Goal: Transaction & Acquisition: Purchase product/service

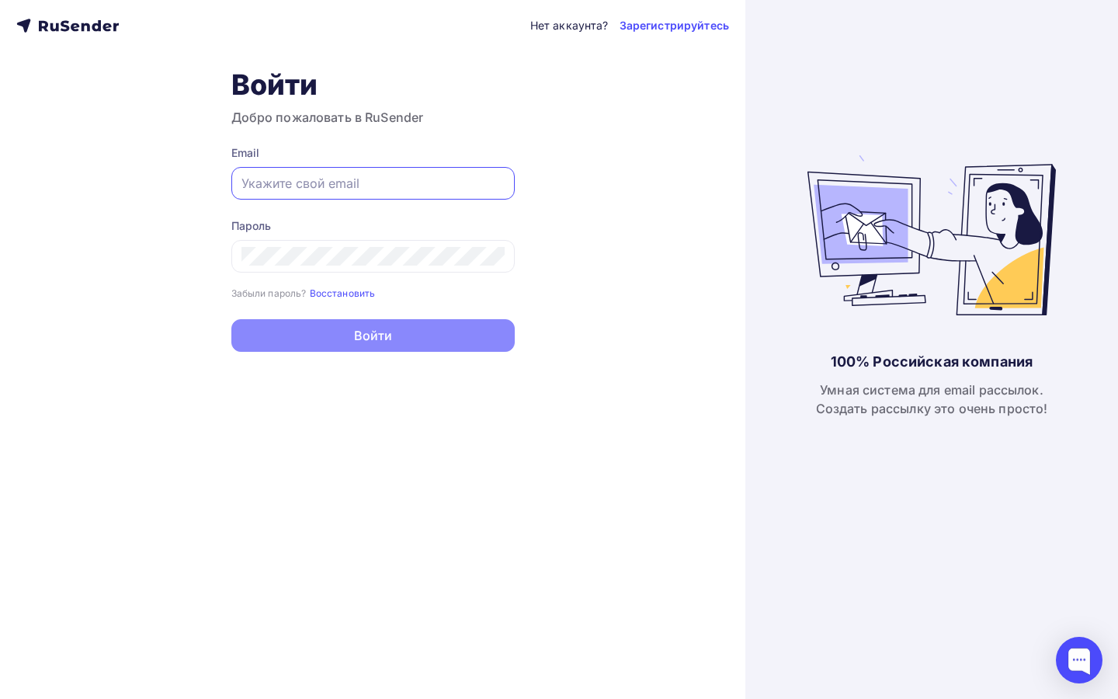
click at [352, 190] on input "text" at bounding box center [373, 183] width 263 height 19
paste input "[EMAIL_ADDRESS][DOMAIN_NAME]"
type input "[EMAIL_ADDRESS][DOMAIN_NAME]"
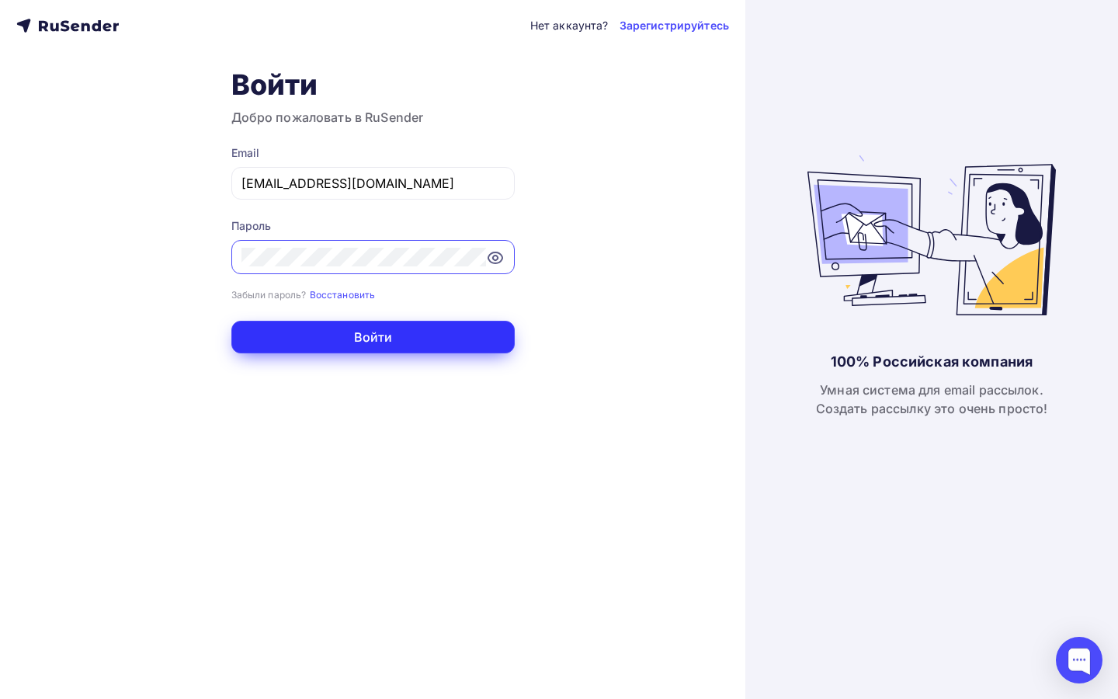
click at [367, 332] on button "Войти" at bounding box center [372, 337] width 283 height 33
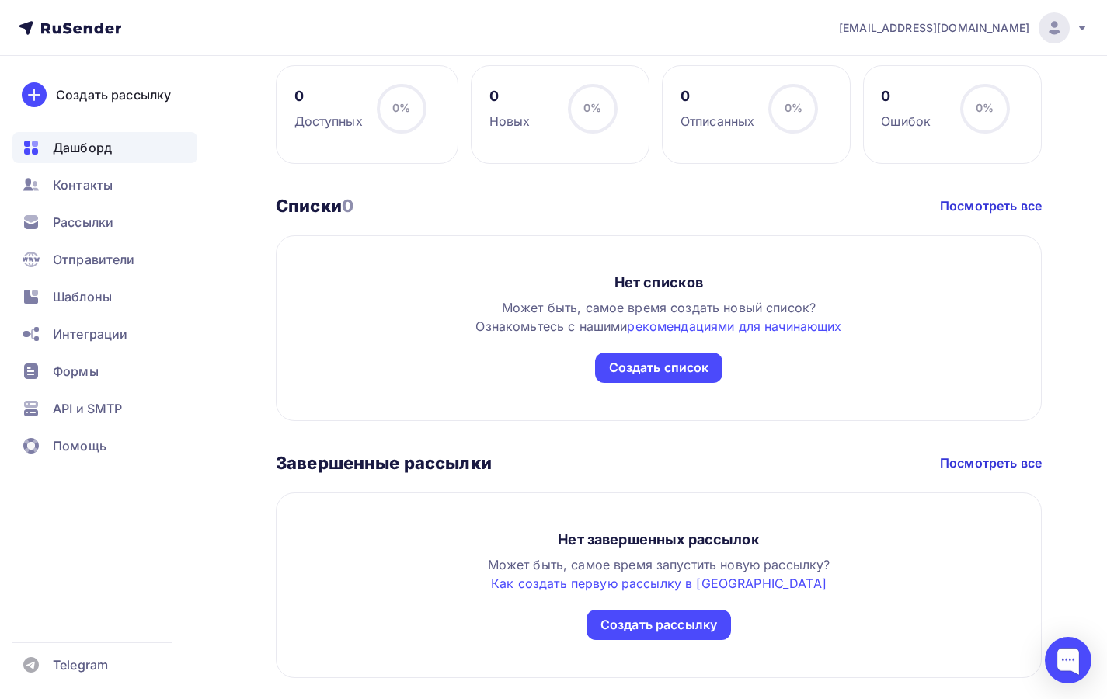
scroll to position [686, 0]
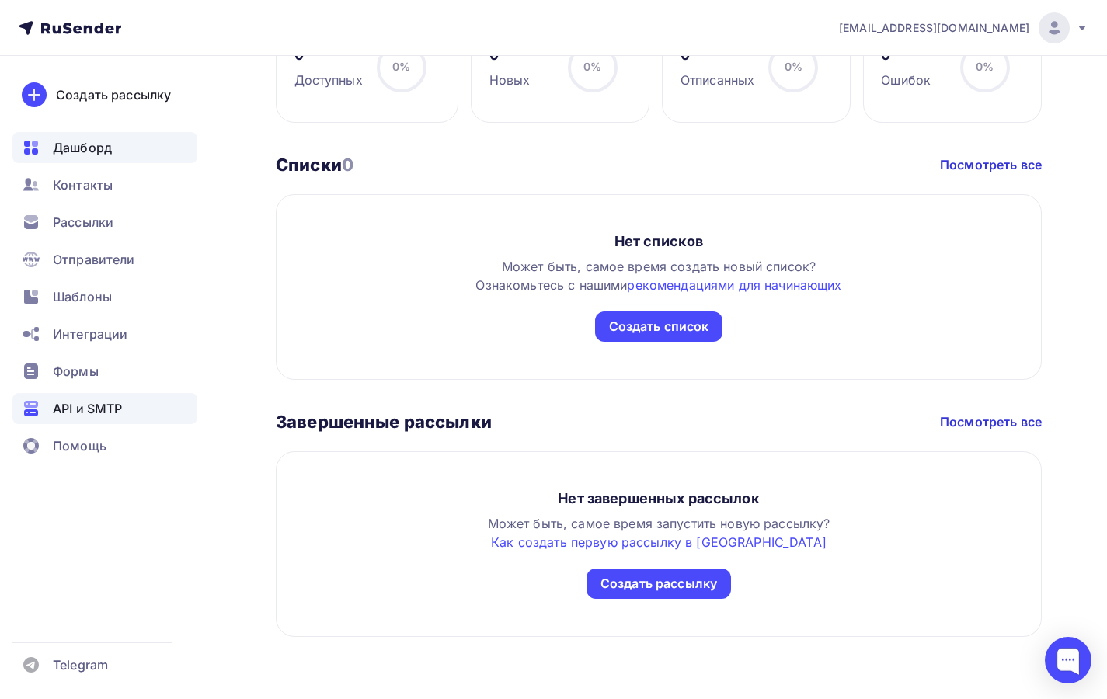
click at [153, 405] on div "API и SMTP" at bounding box center [104, 408] width 185 height 31
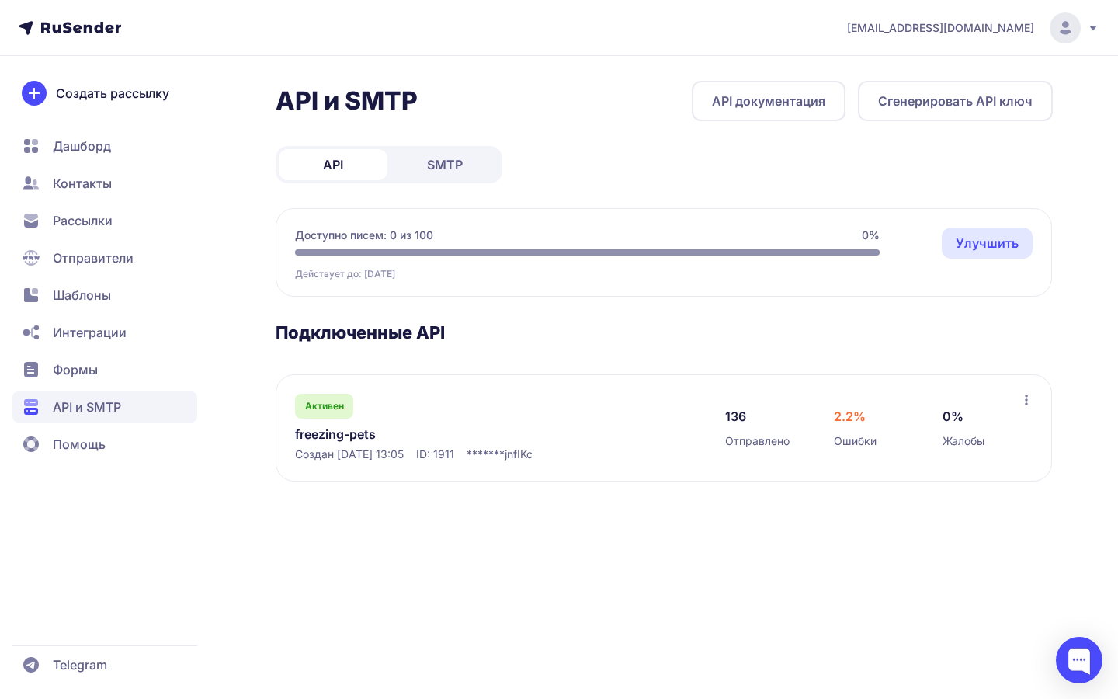
click at [461, 169] on span "SMTP" at bounding box center [445, 164] width 36 height 19
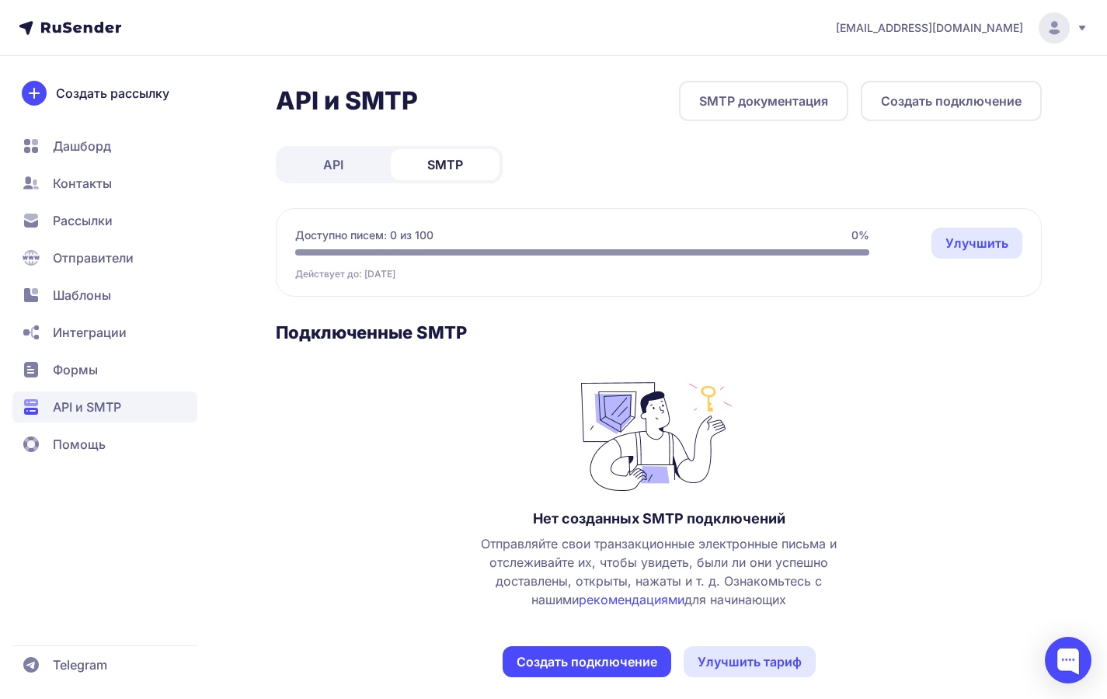
scroll to position [16, 0]
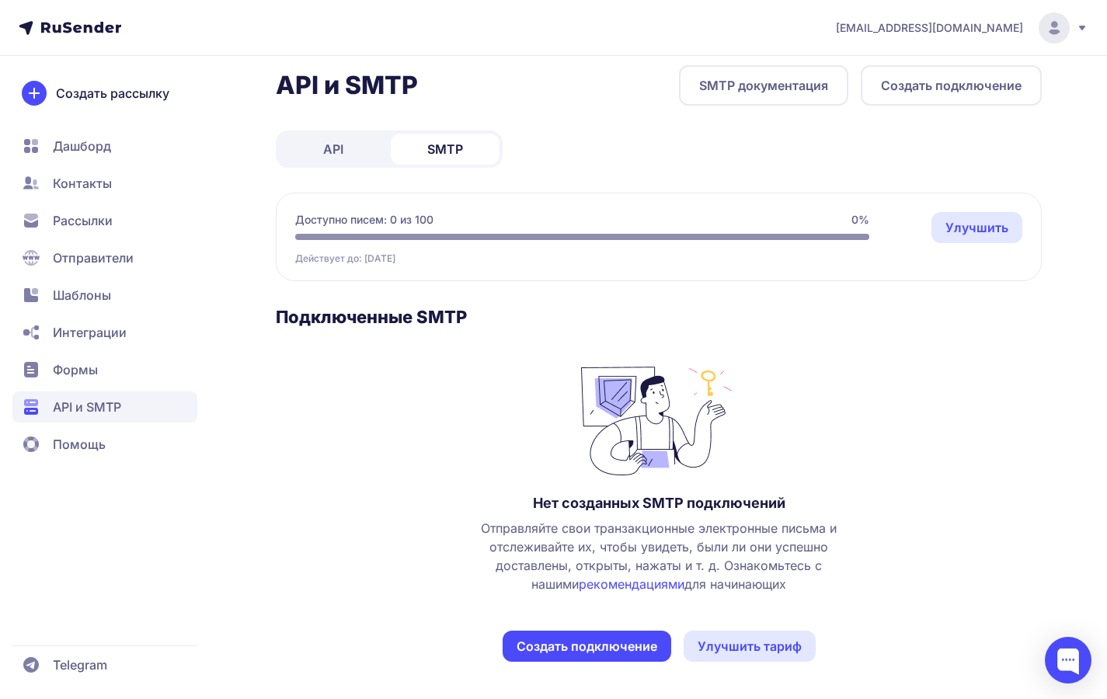
click at [127, 391] on span "Формы" at bounding box center [104, 406] width 185 height 31
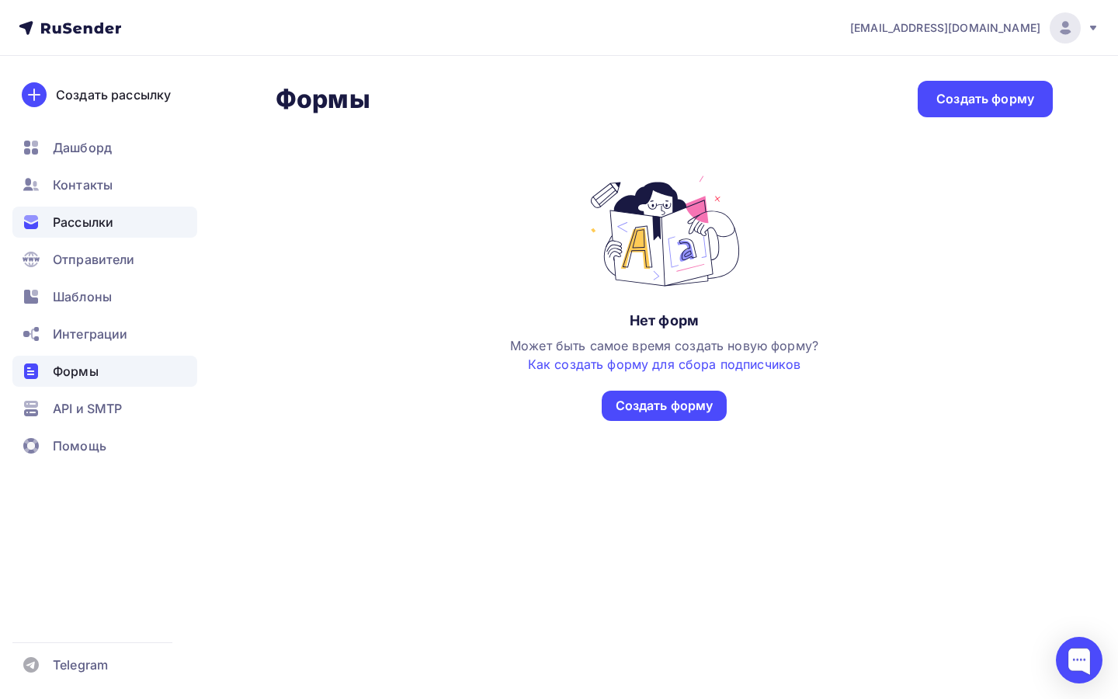
click at [96, 235] on div "Рассылки" at bounding box center [104, 222] width 185 height 31
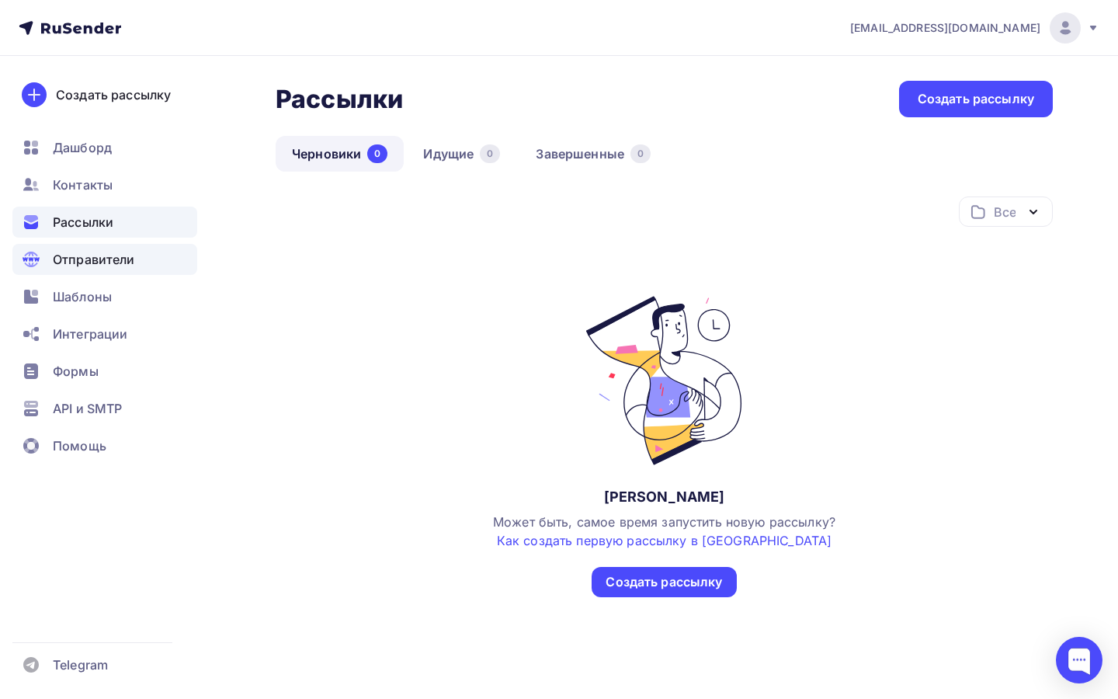
click at [96, 269] on div "Отправители" at bounding box center [104, 259] width 185 height 31
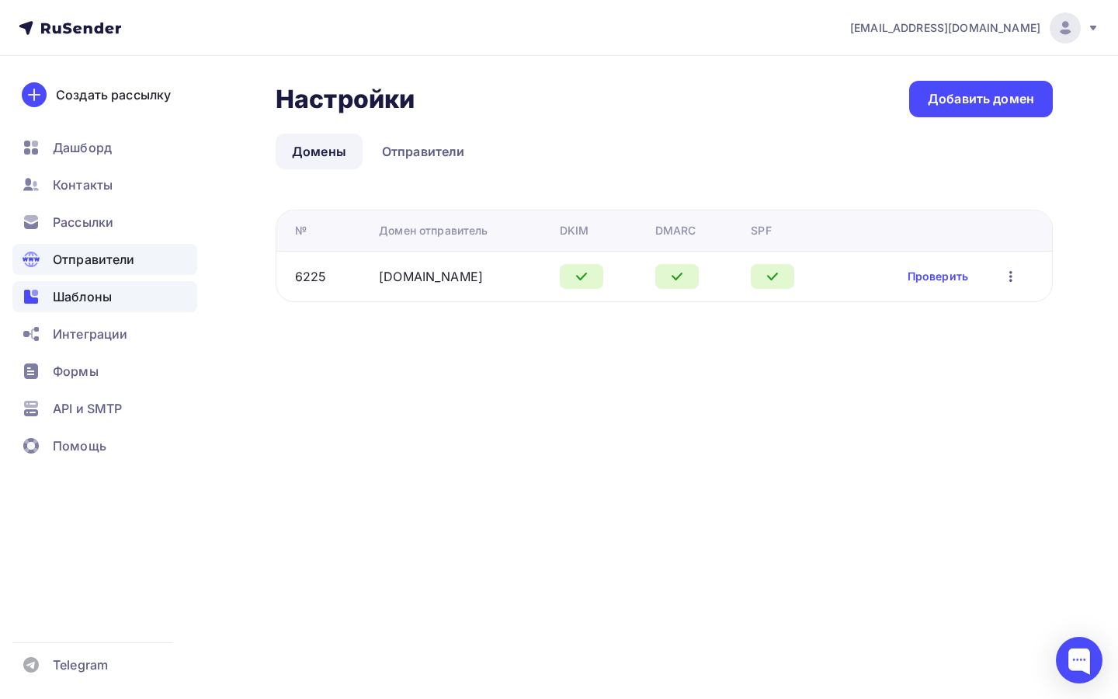
click at [97, 289] on span "Шаблоны" at bounding box center [82, 296] width 59 height 19
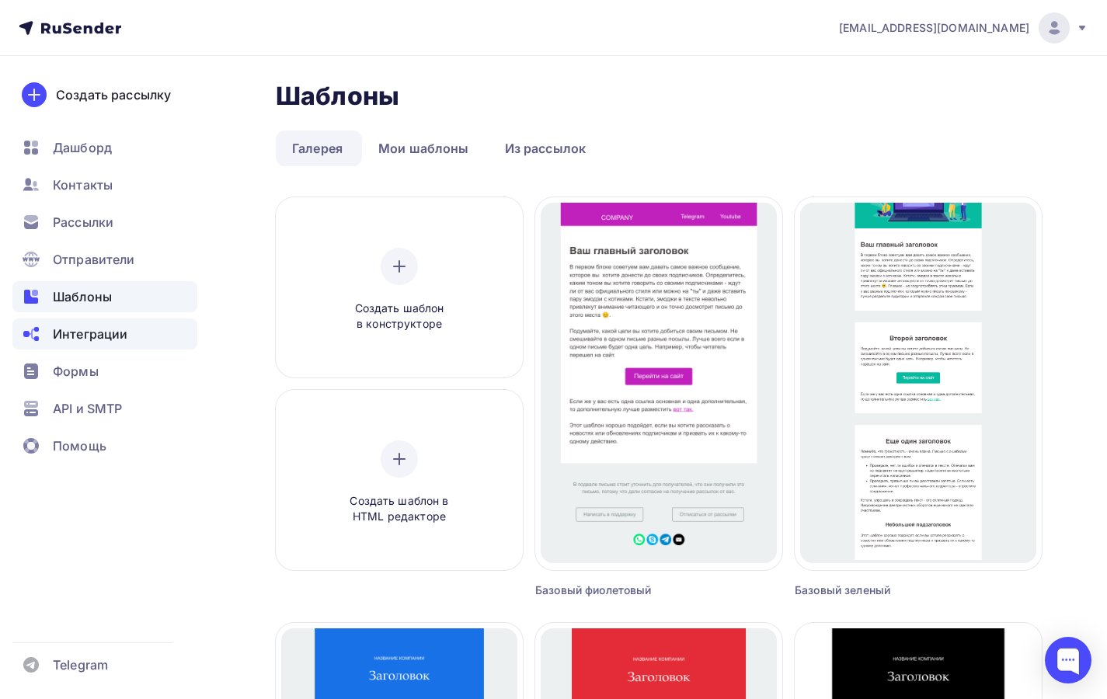
click at [99, 332] on span "Интеграции" at bounding box center [90, 334] width 75 height 19
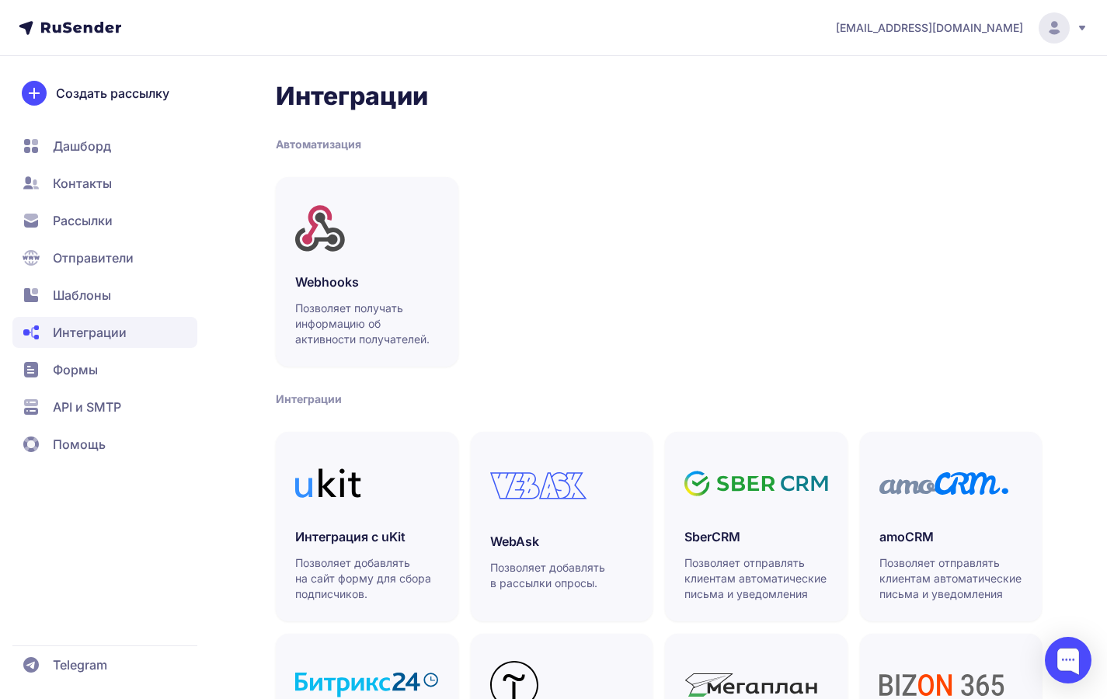
click at [91, 374] on span "Формы" at bounding box center [75, 369] width 45 height 19
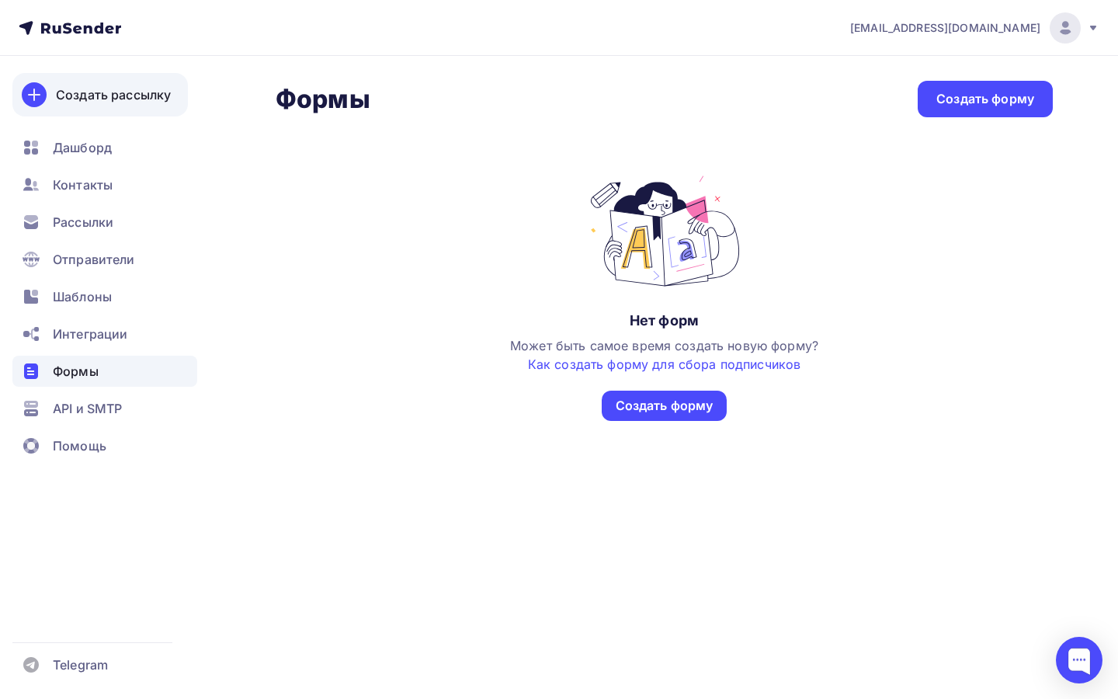
click at [43, 101] on icon at bounding box center [34, 94] width 19 height 19
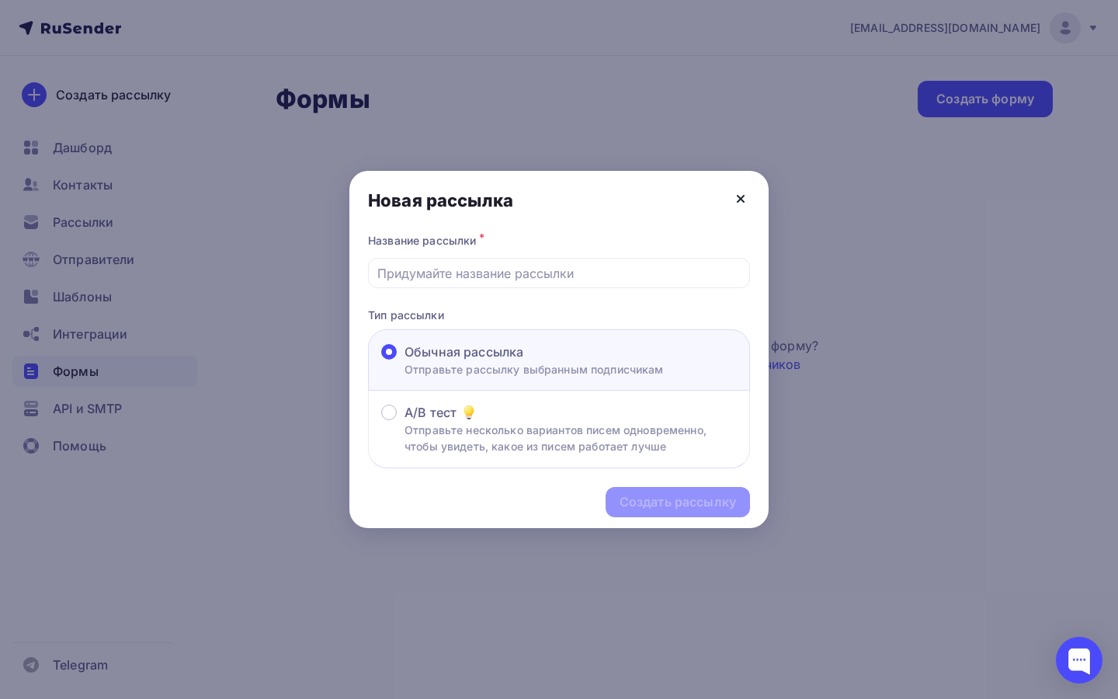
click at [739, 204] on icon at bounding box center [741, 198] width 19 height 19
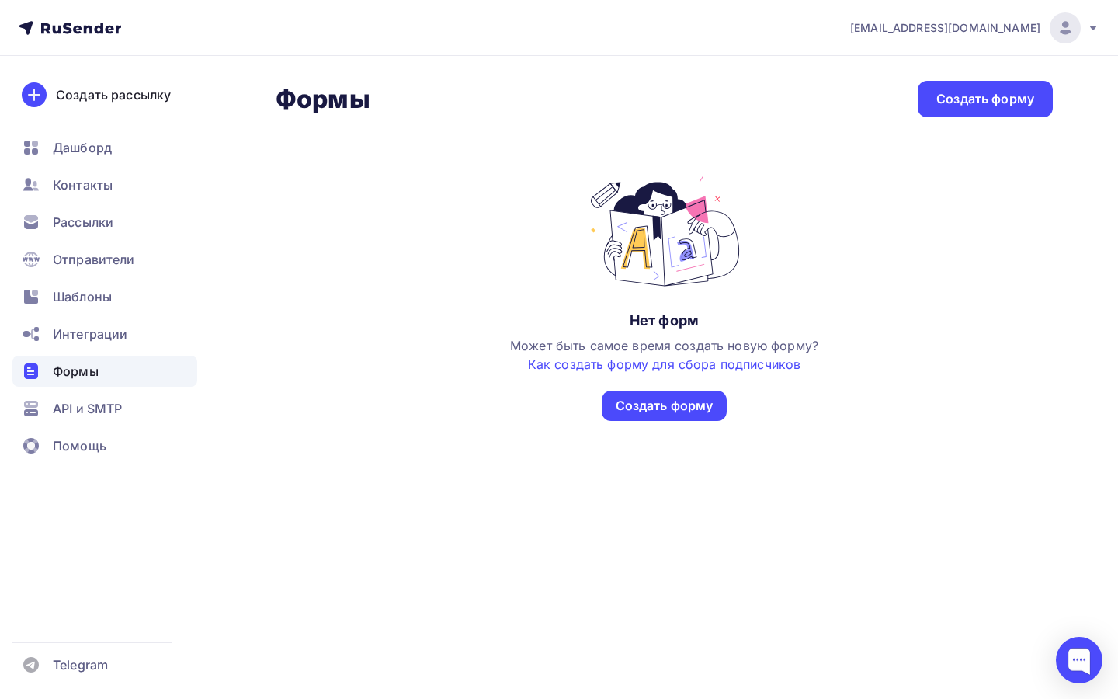
click at [1087, 33] on icon at bounding box center [1093, 28] width 12 height 12
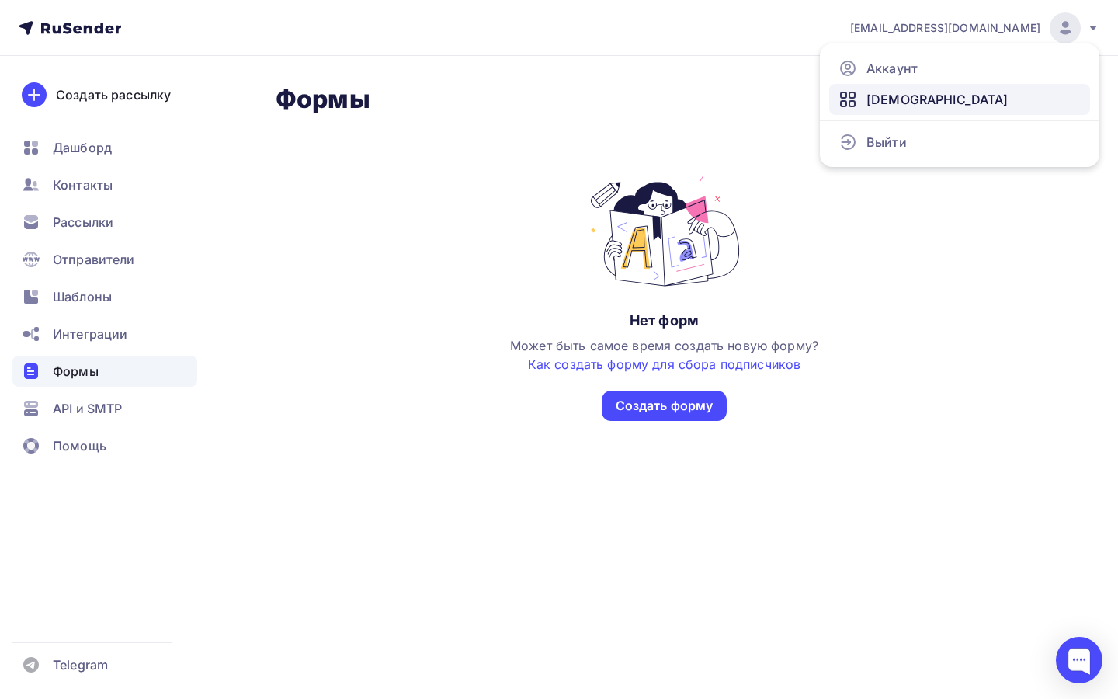
click at [1017, 106] on link "[DEMOGRAPHIC_DATA]" at bounding box center [959, 99] width 261 height 31
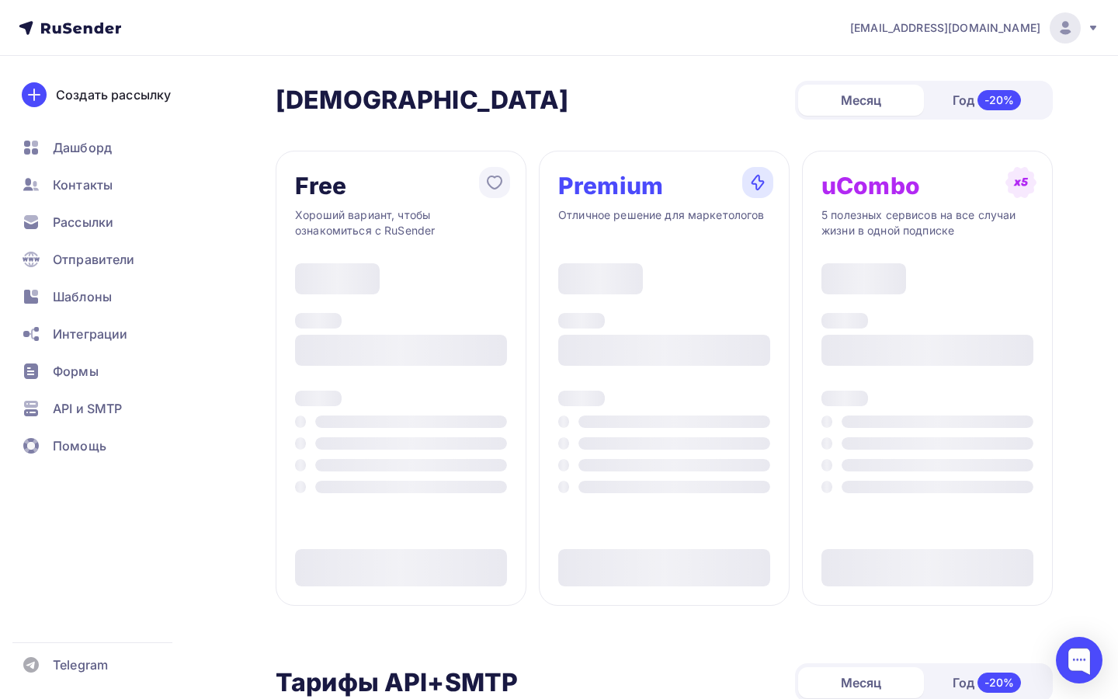
type input "500"
type input "100"
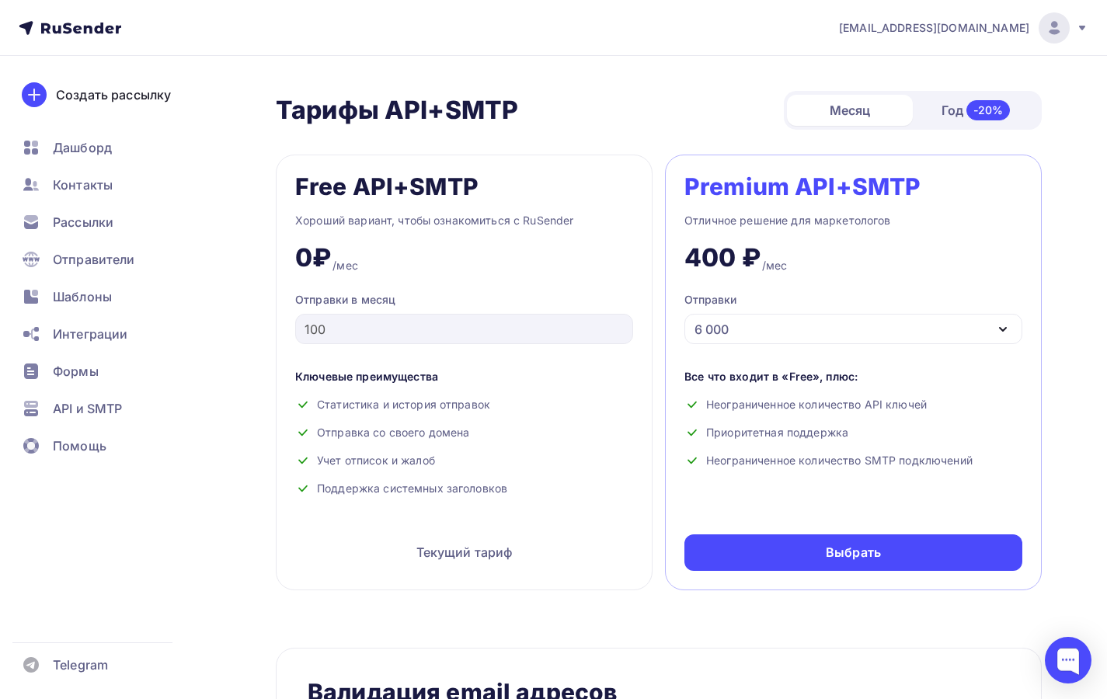
scroll to position [591, 0]
click at [946, 113] on div "Год -20%" at bounding box center [975, 111] width 126 height 33
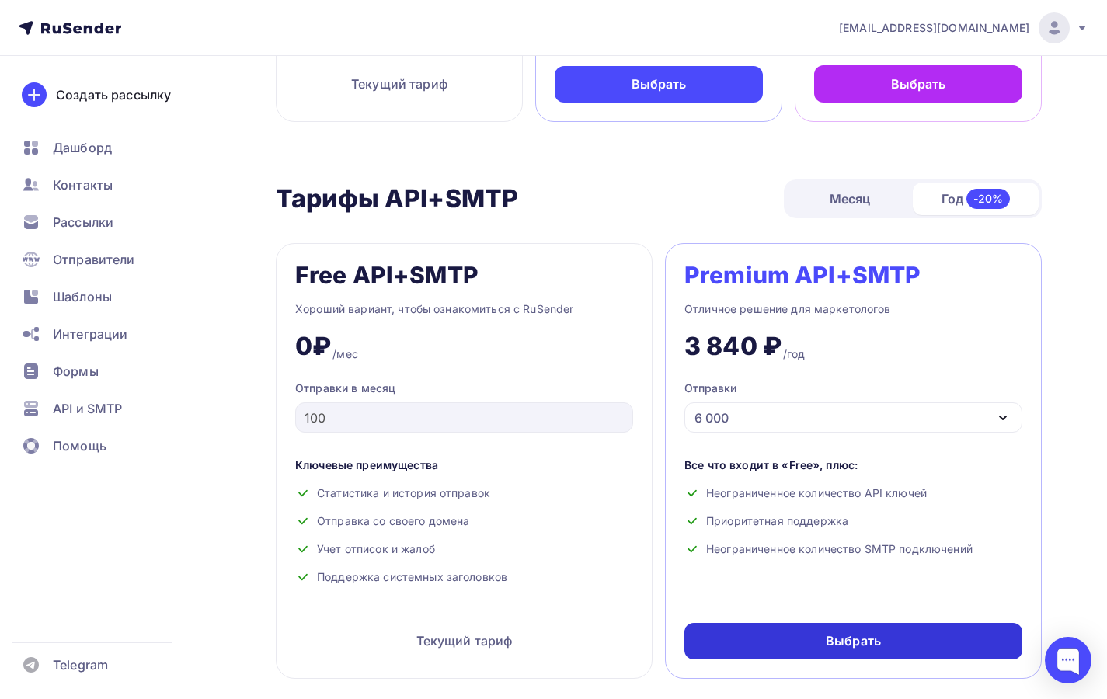
scroll to position [505, 0]
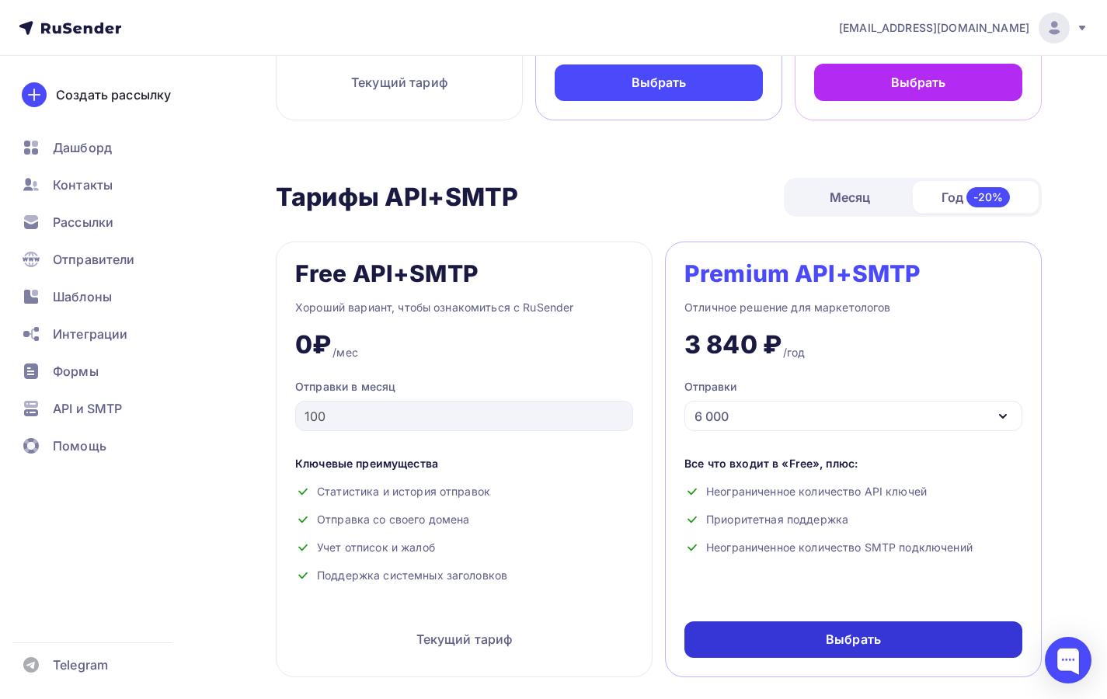
click at [775, 639] on div "Выбрать" at bounding box center [853, 639] width 338 height 36
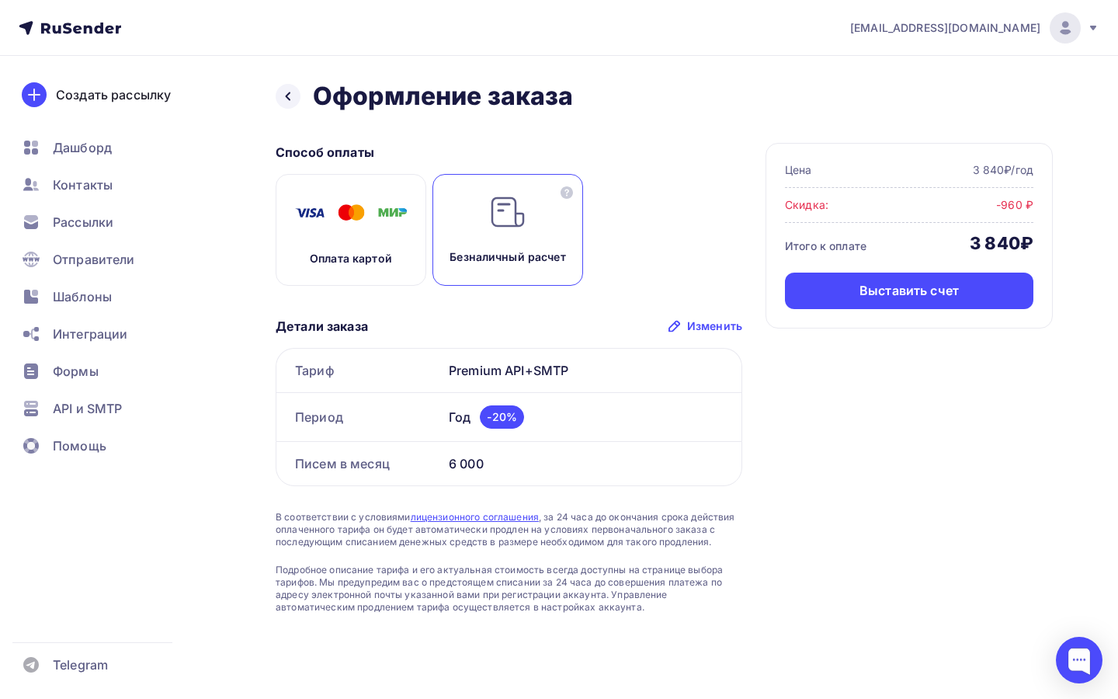
click at [370, 228] on img at bounding box center [351, 212] width 124 height 39
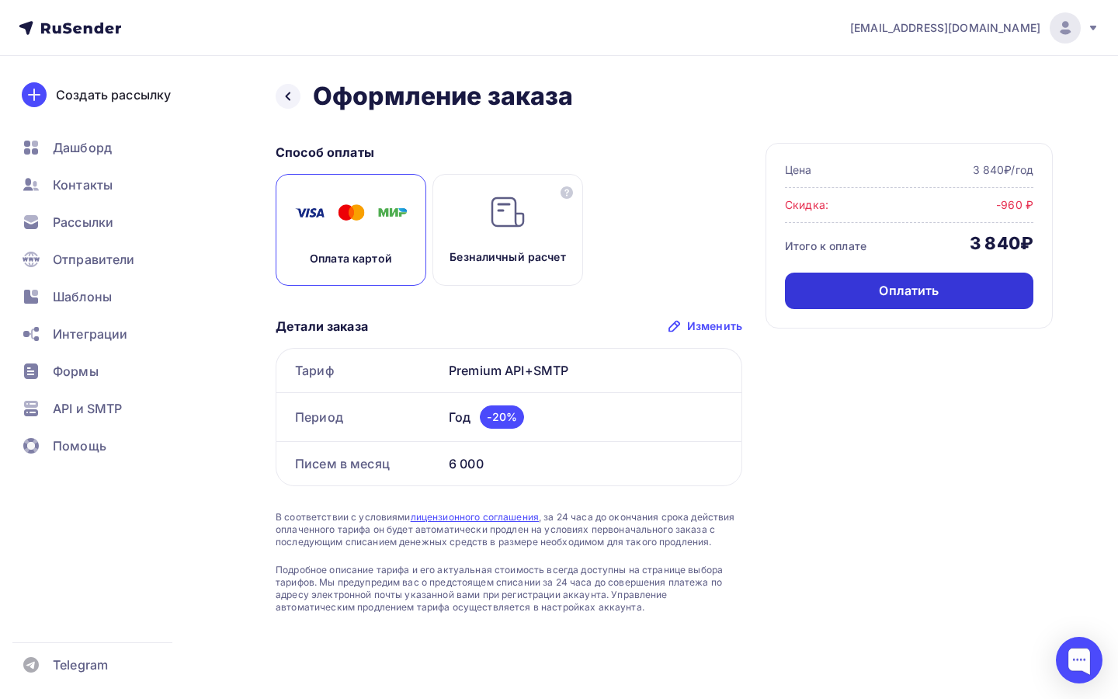
click at [869, 285] on div "Оплатить" at bounding box center [909, 291] width 249 height 36
